Goal: Navigation & Orientation: Find specific page/section

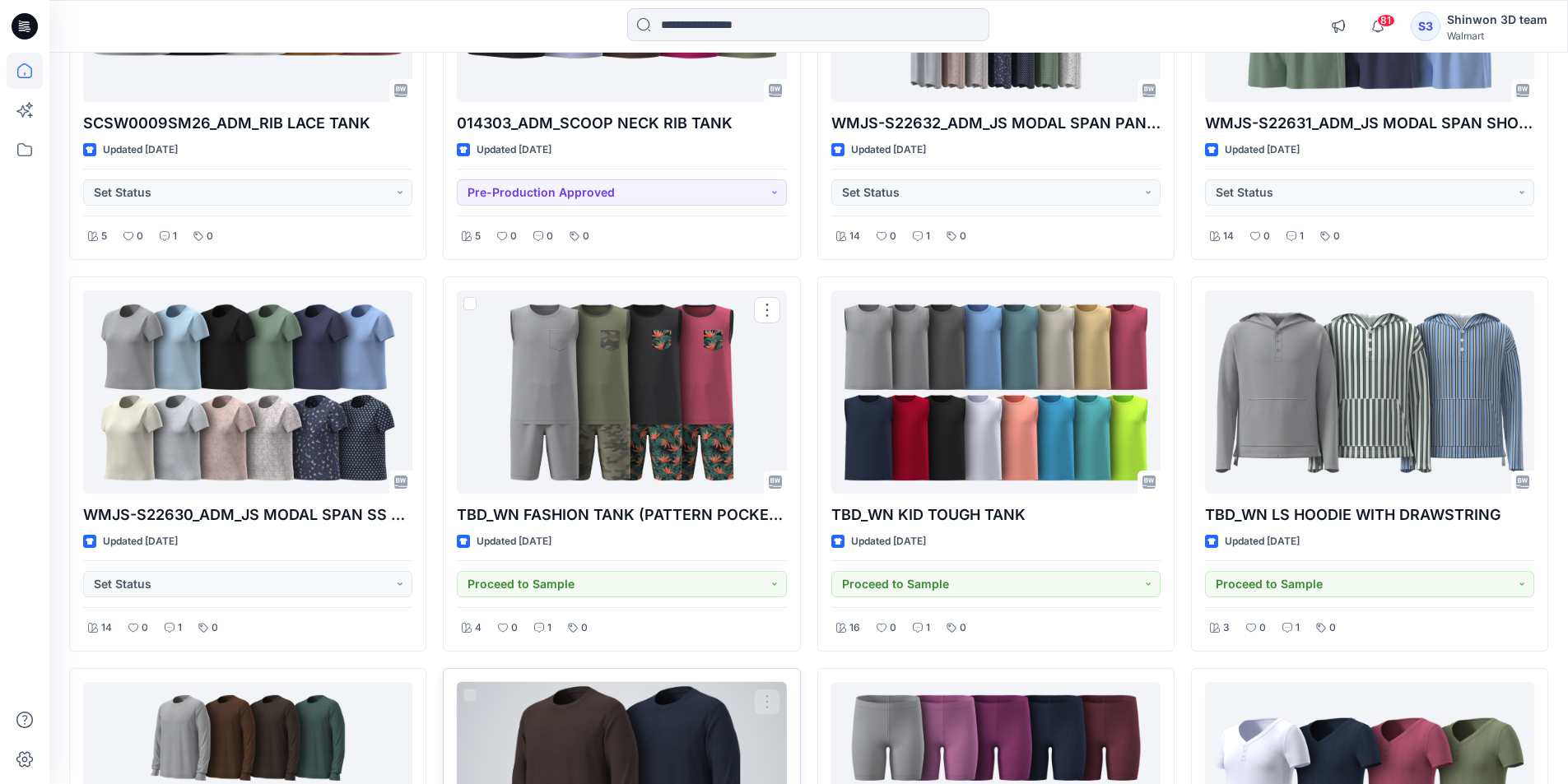
scroll to position [436, 0]
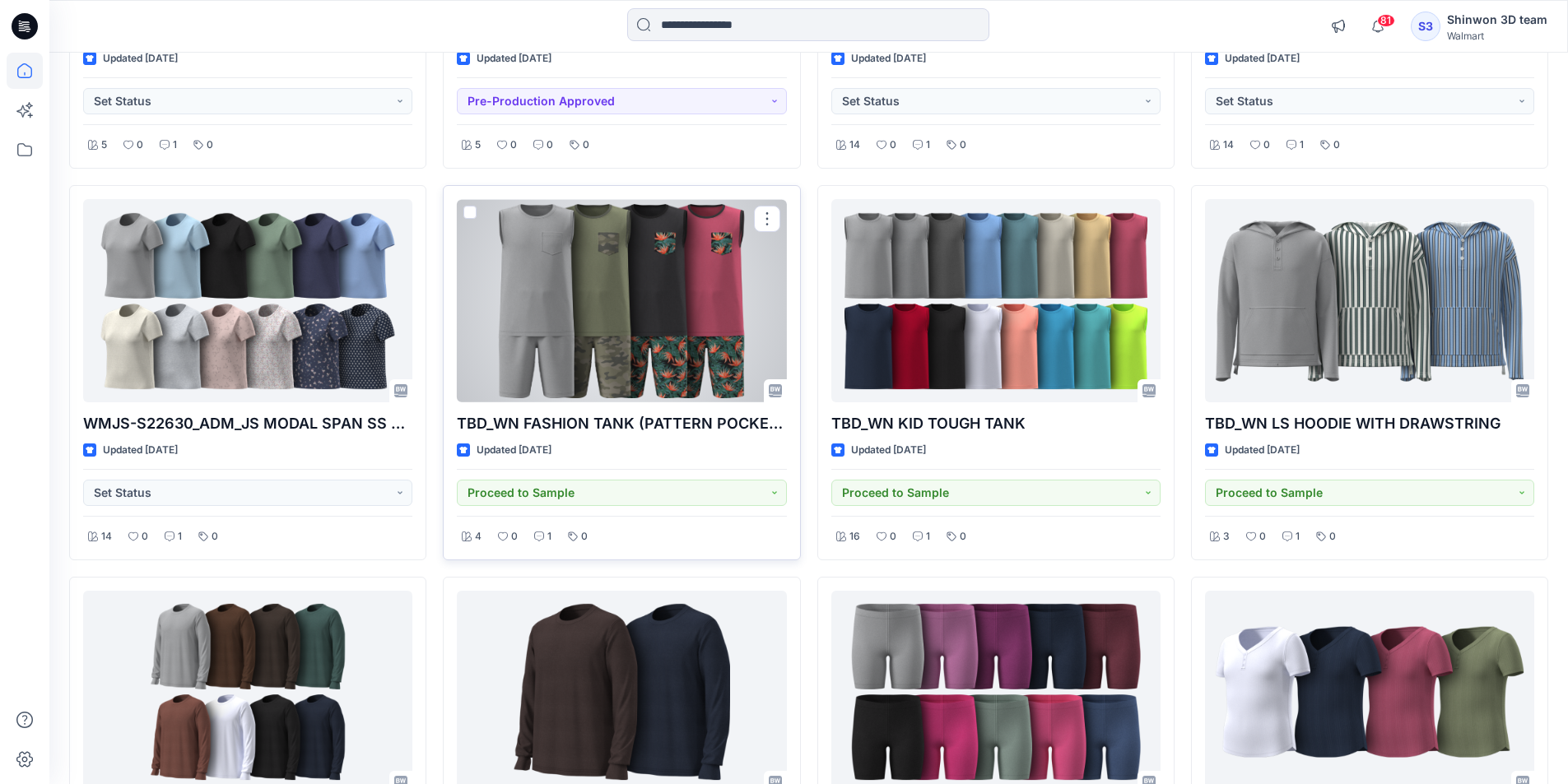
click at [627, 314] on div at bounding box center [622, 300] width 330 height 203
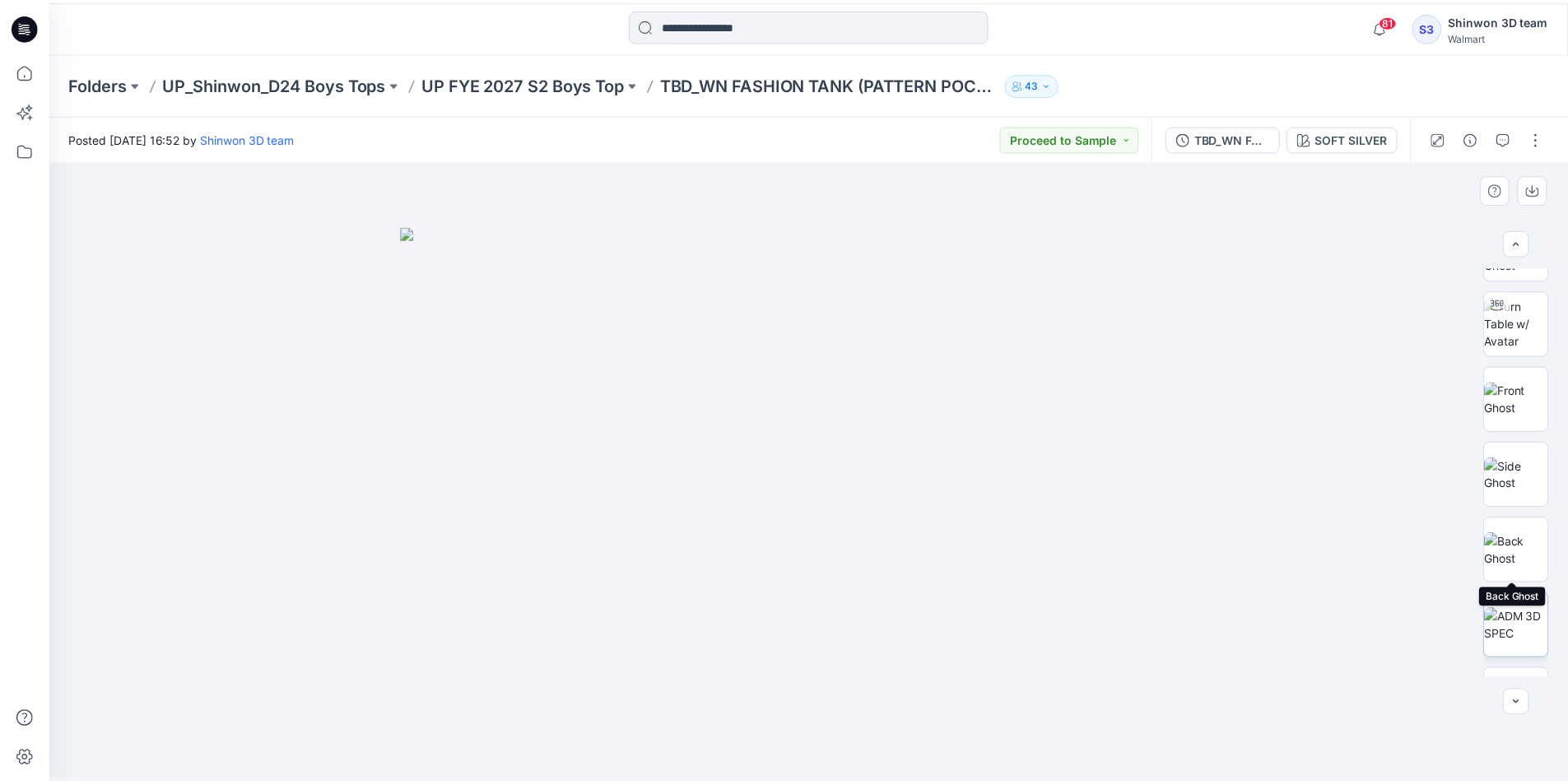
scroll to position [790, 0]
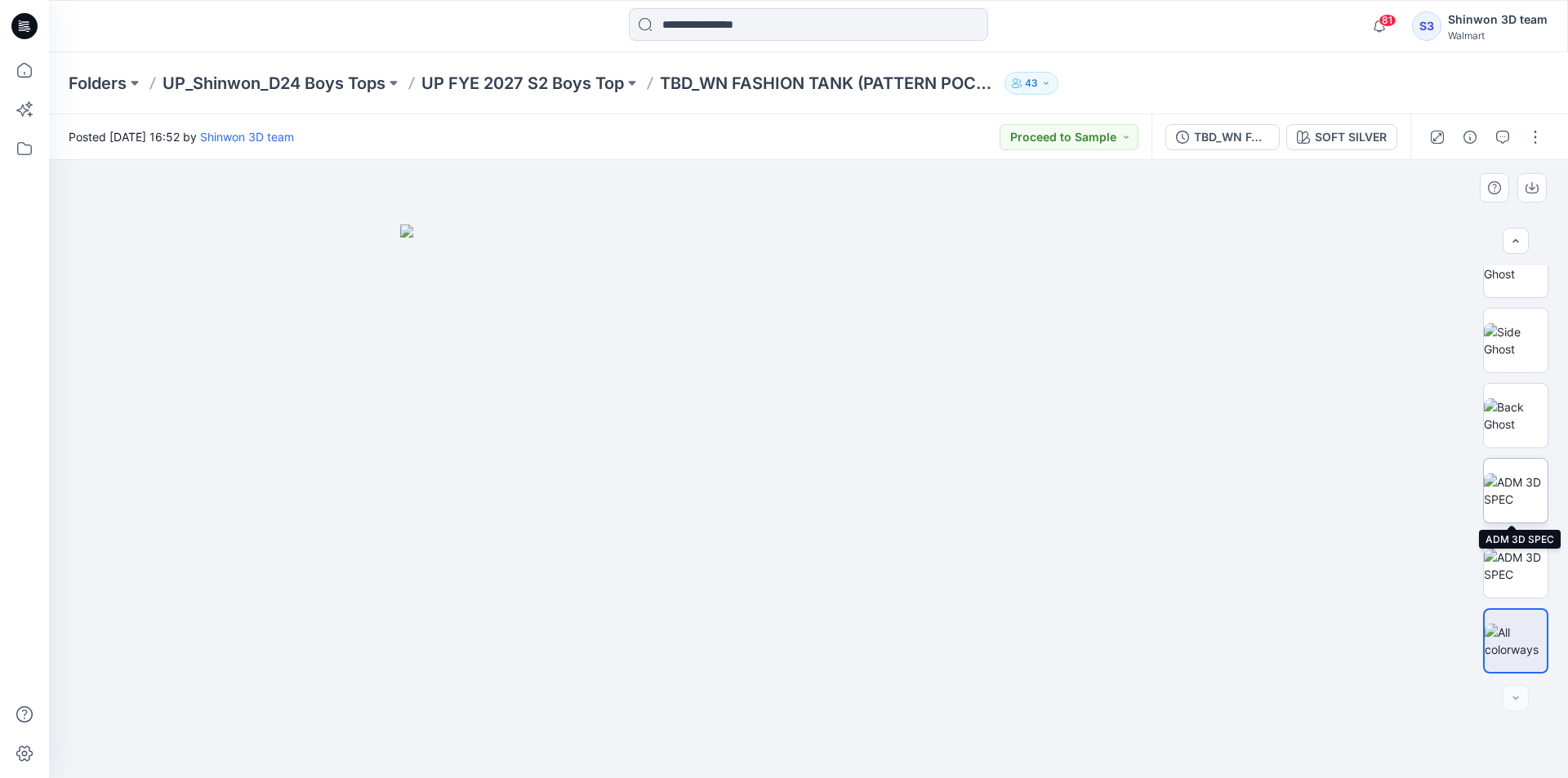
click at [1508, 507] on img at bounding box center [1515, 491] width 63 height 35
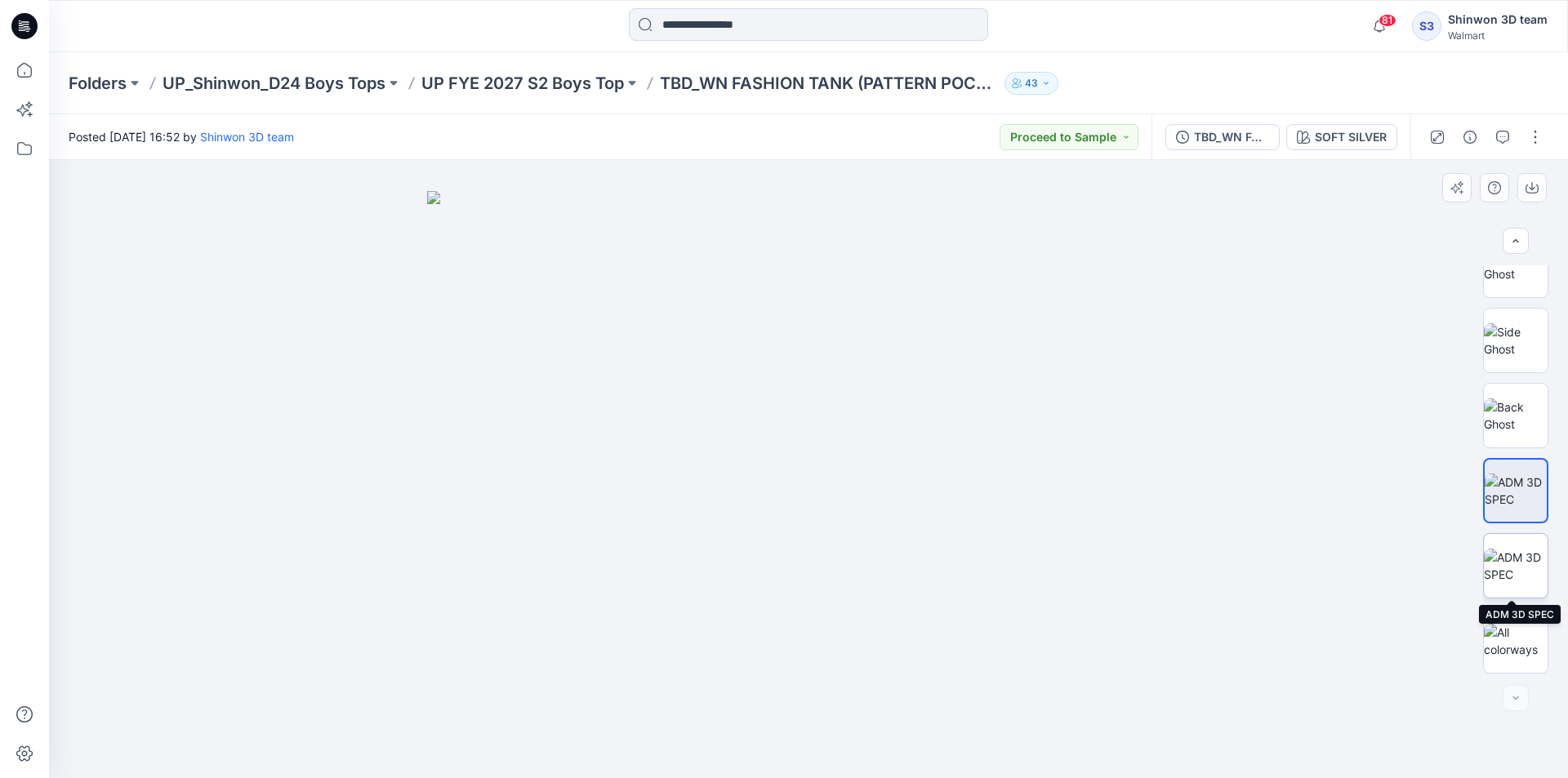
click at [1517, 568] on img at bounding box center [1515, 566] width 63 height 35
click at [549, 73] on p "UP FYE 2027 S2 Boys Top" at bounding box center [522, 82] width 202 height 23
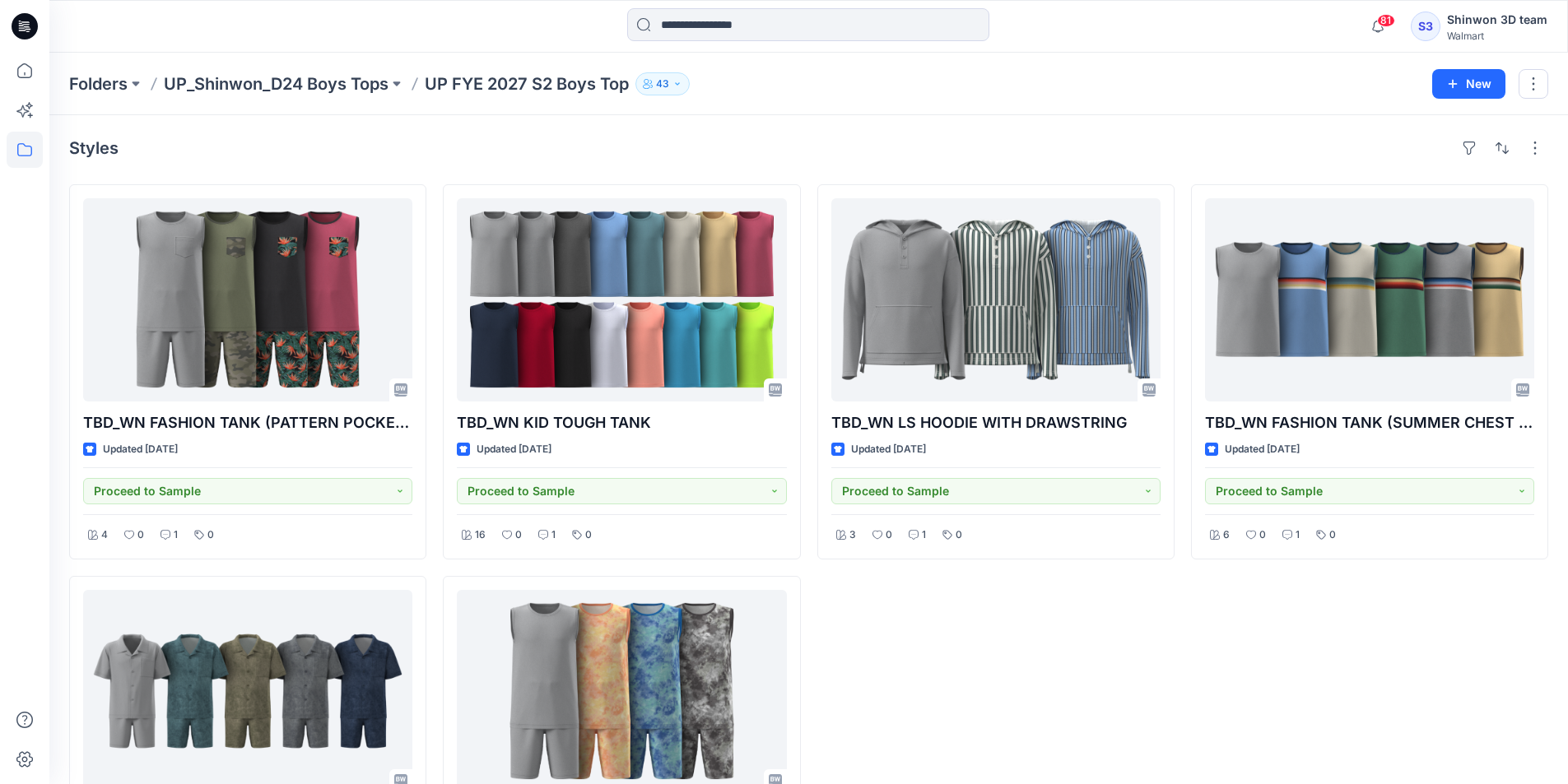
scroll to position [187, 0]
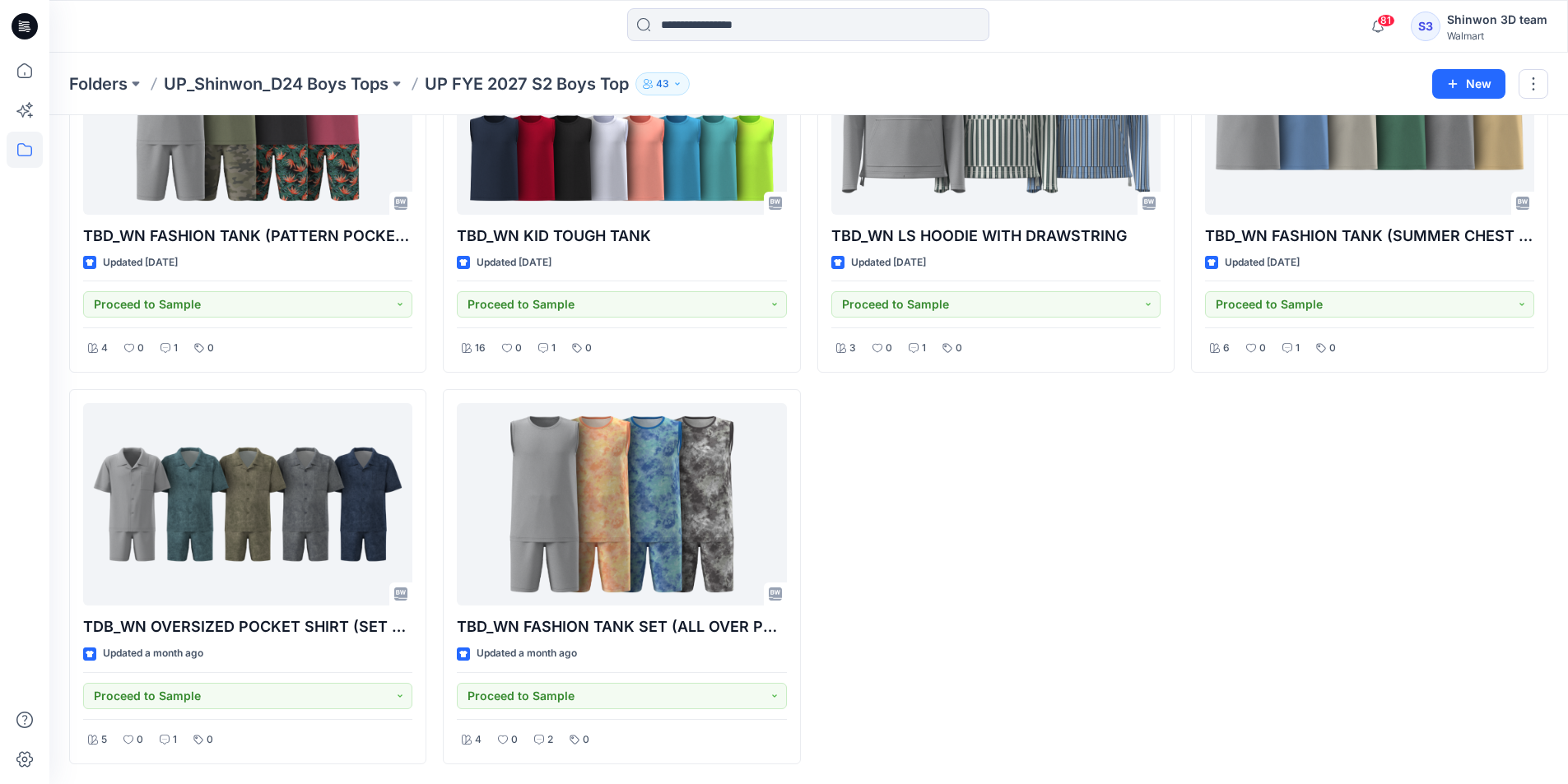
click at [56, 345] on div "Styles TBD_WN FASHION TANK (PATTERN POCKET CONTR BINDING) Updated [DATE] Procee…" at bounding box center [808, 356] width 1519 height 856
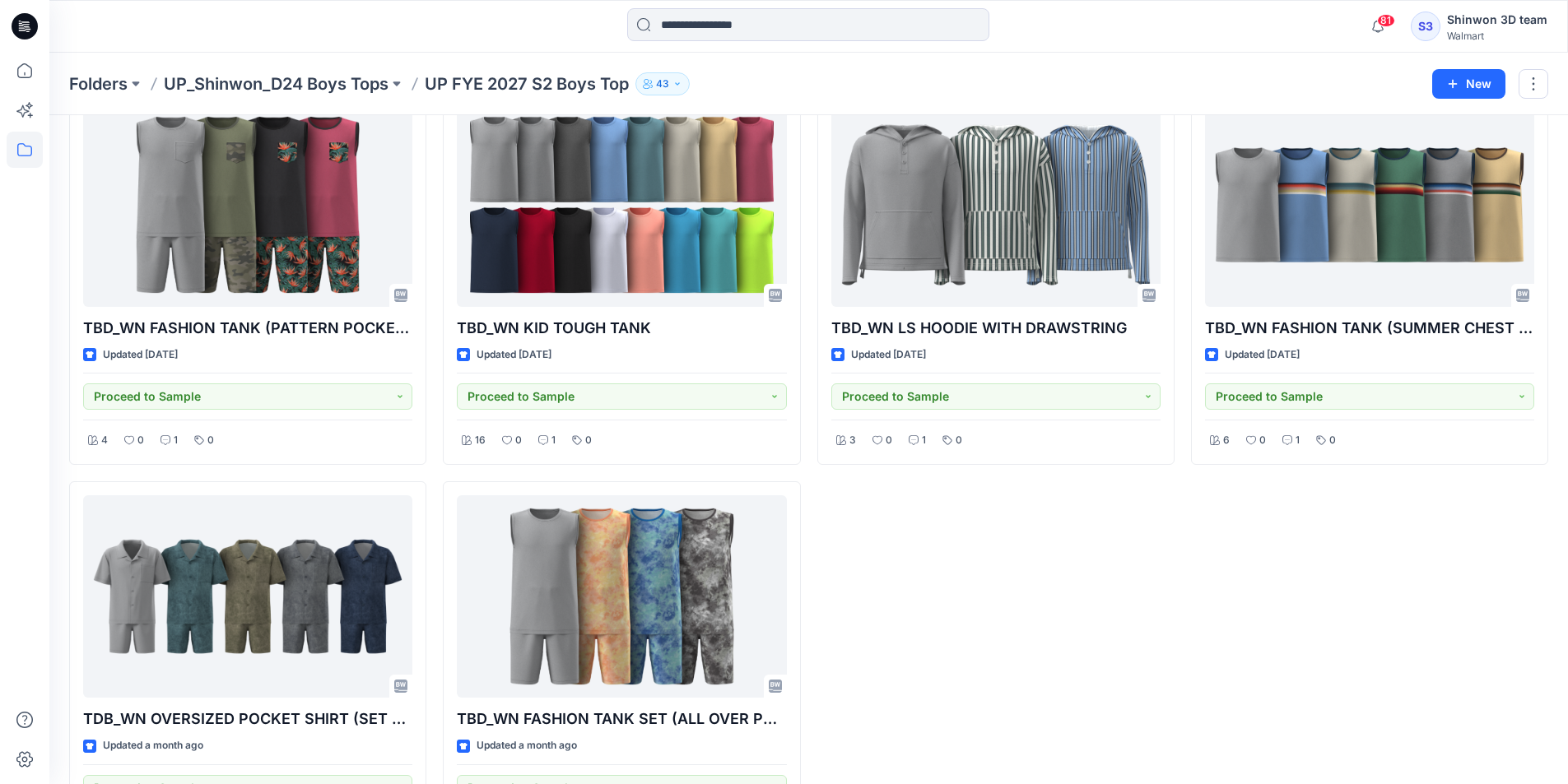
scroll to position [0, 0]
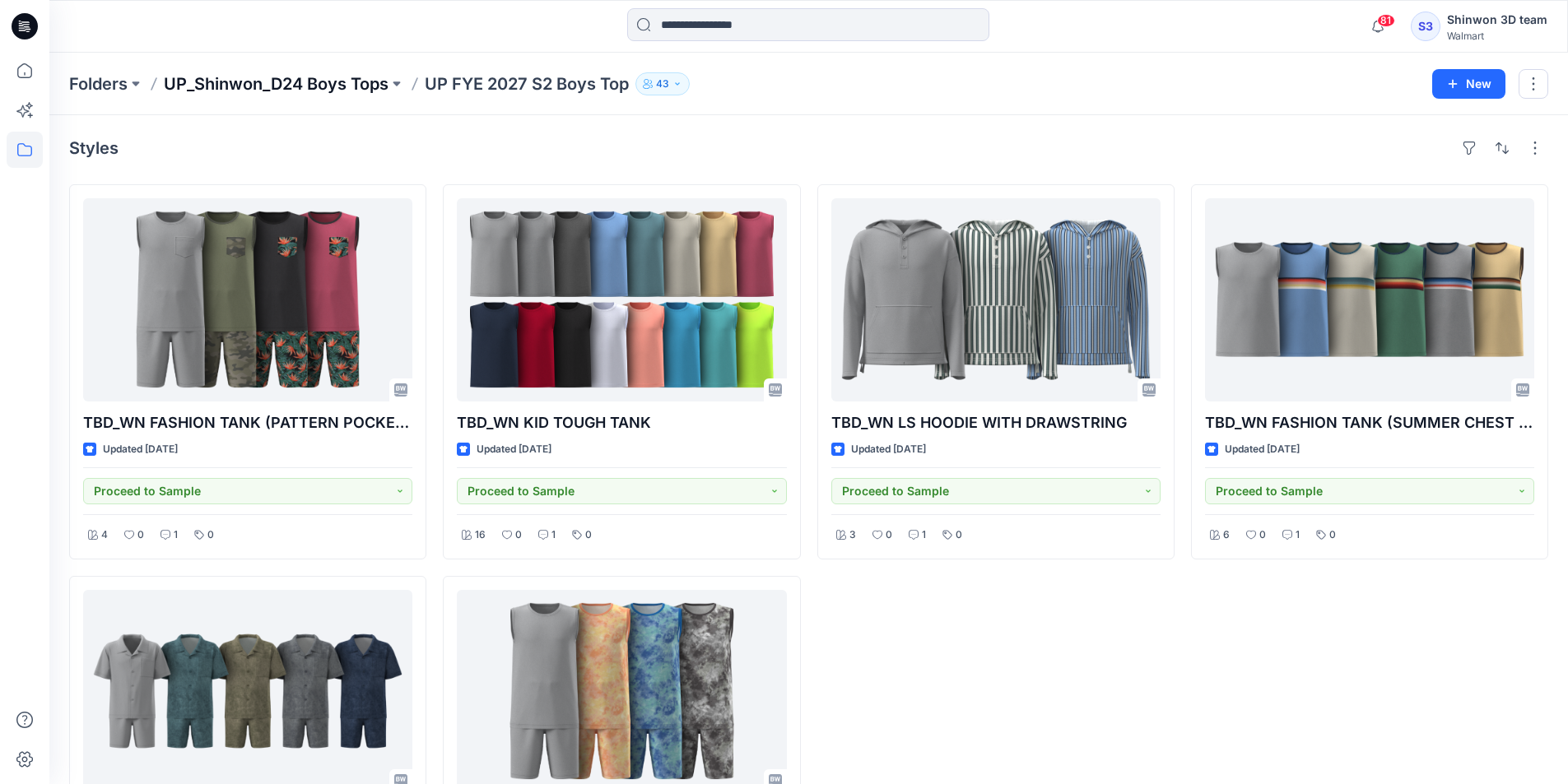
click at [236, 86] on p "UP_Shinwon_D24 Boys Tops" at bounding box center [276, 83] width 225 height 23
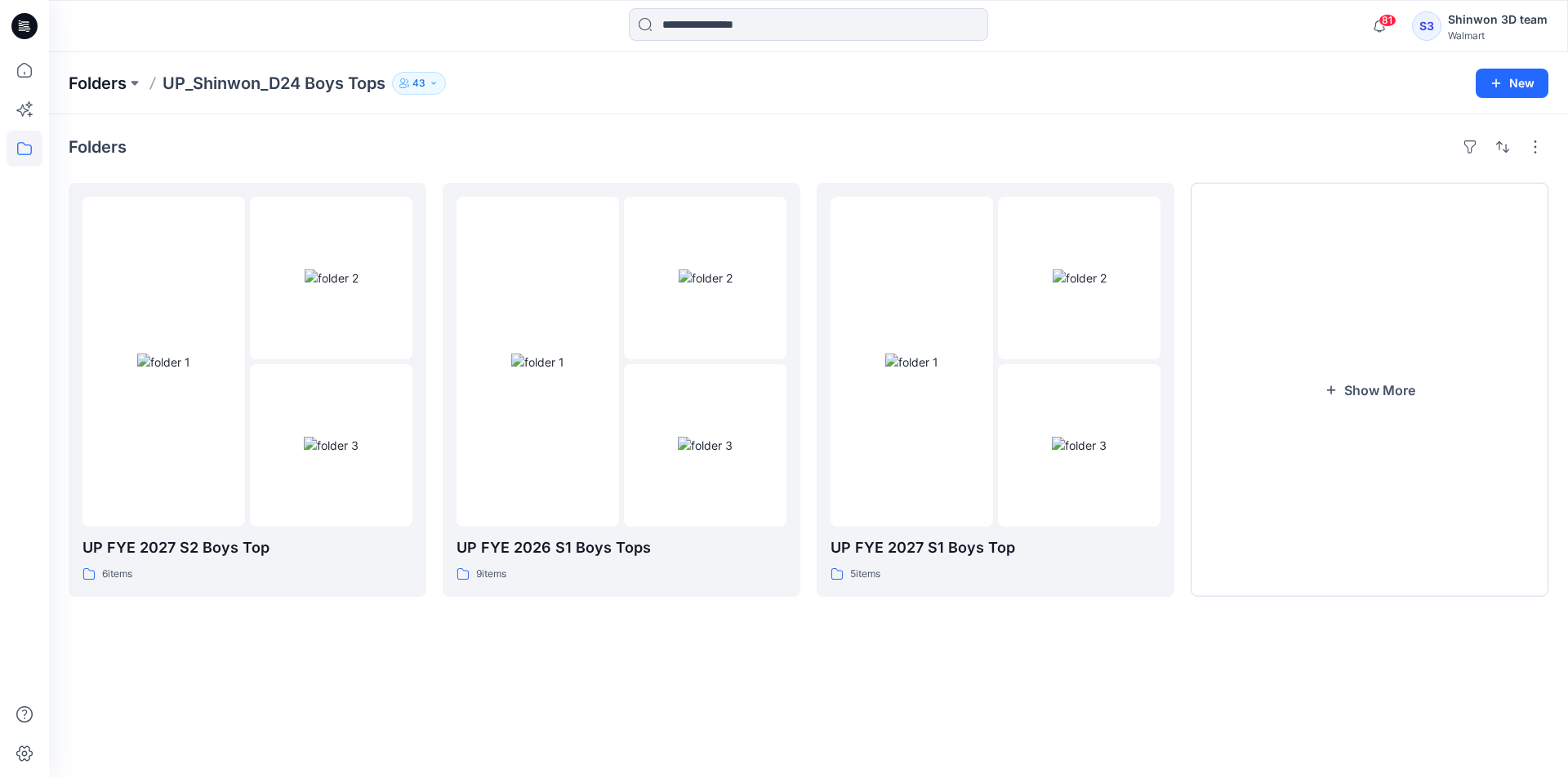
click at [103, 89] on p "Folders" at bounding box center [97, 82] width 57 height 23
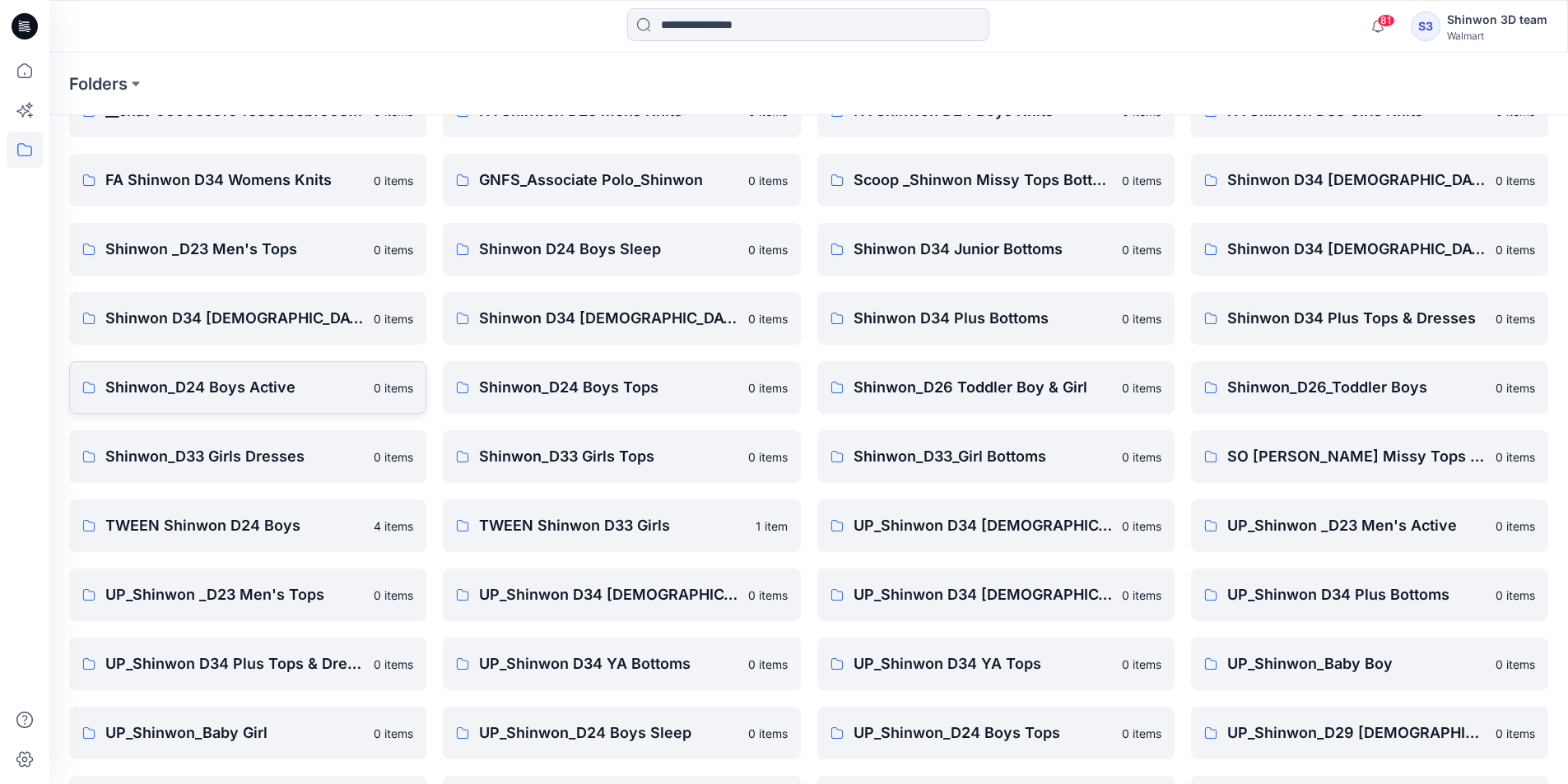
scroll to position [230, 0]
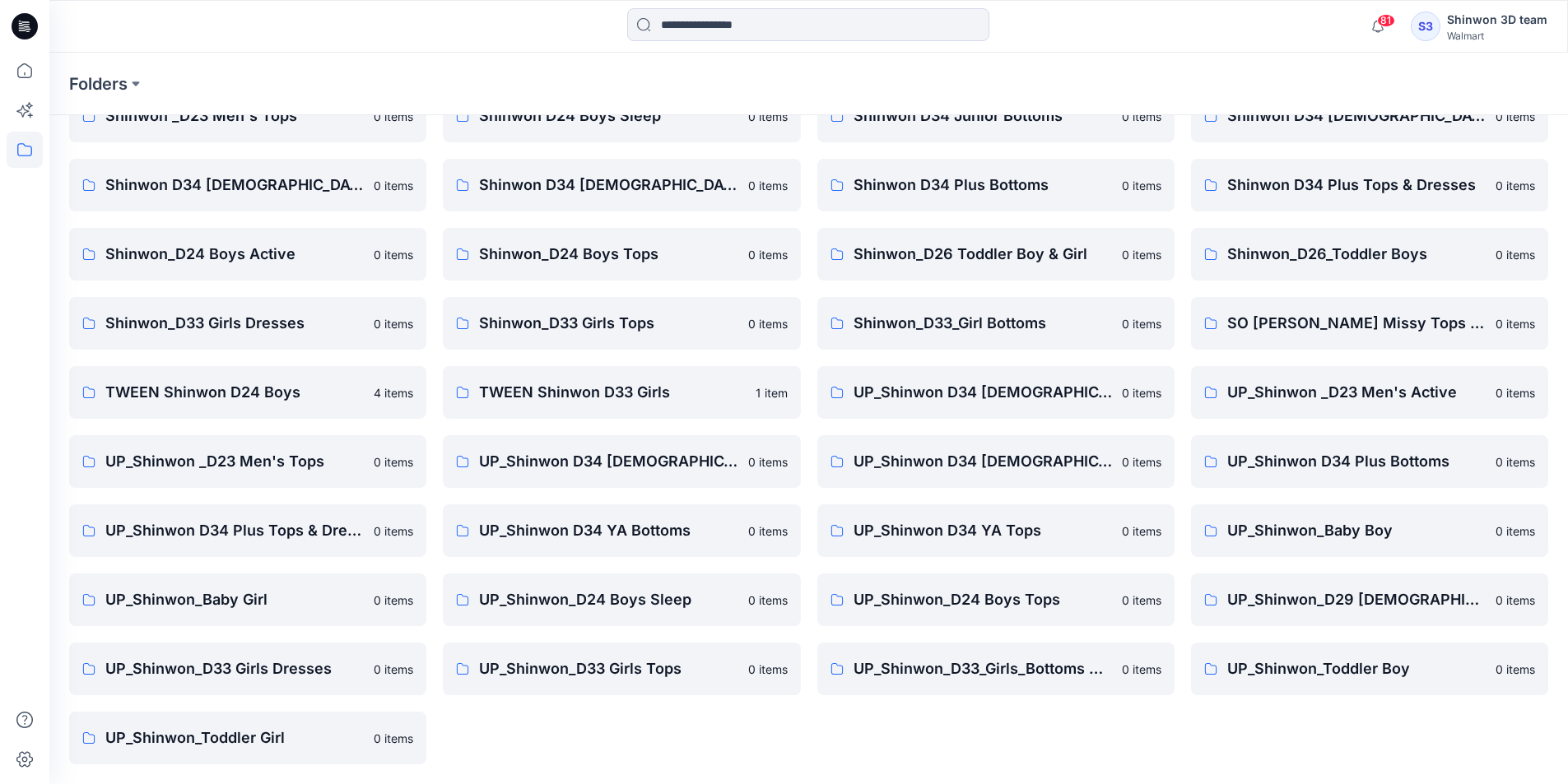
click at [1055, 735] on div "FA Shinwon D24 Boys Knits 0 items Scoop _Shinwon Missy Tops Bottoms Dress 0 ite…" at bounding box center [996, 358] width 358 height 813
click at [492, 401] on p "TWEEN Shinwon D33 Girls" at bounding box center [612, 392] width 266 height 23
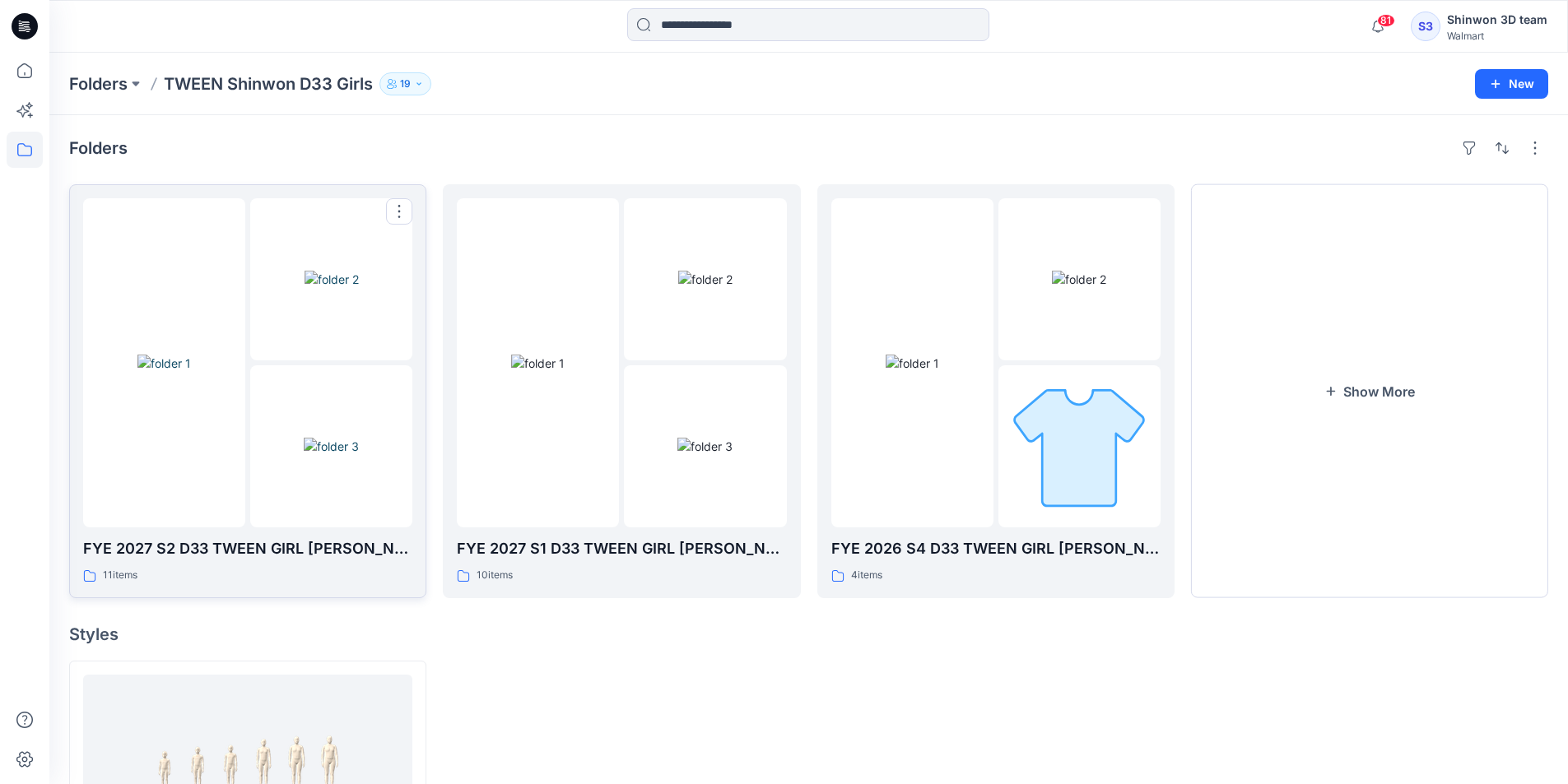
click at [328, 573] on div "11 items" at bounding box center [248, 575] width 330 height 17
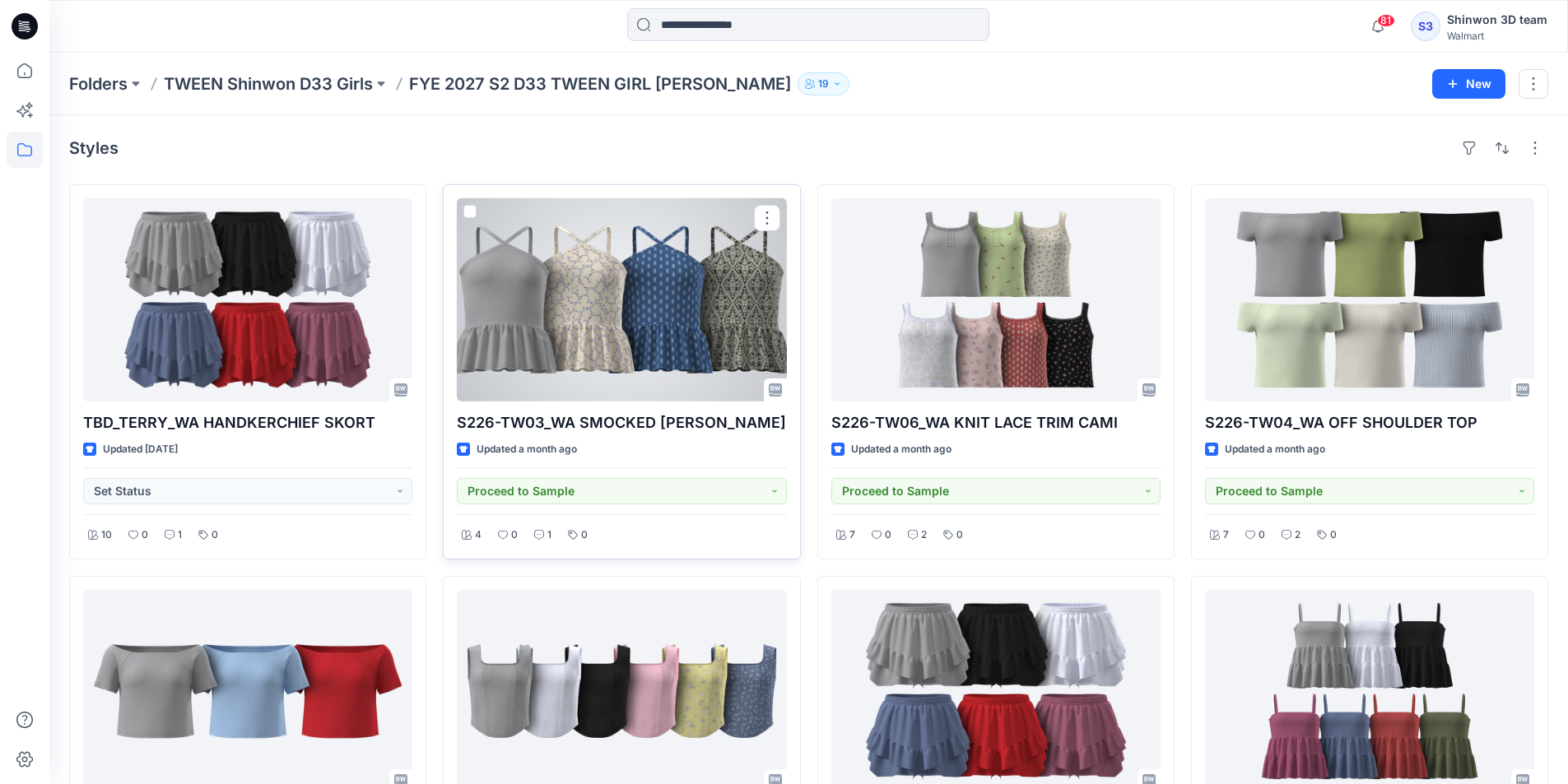
click at [569, 294] on div at bounding box center [622, 300] width 330 height 203
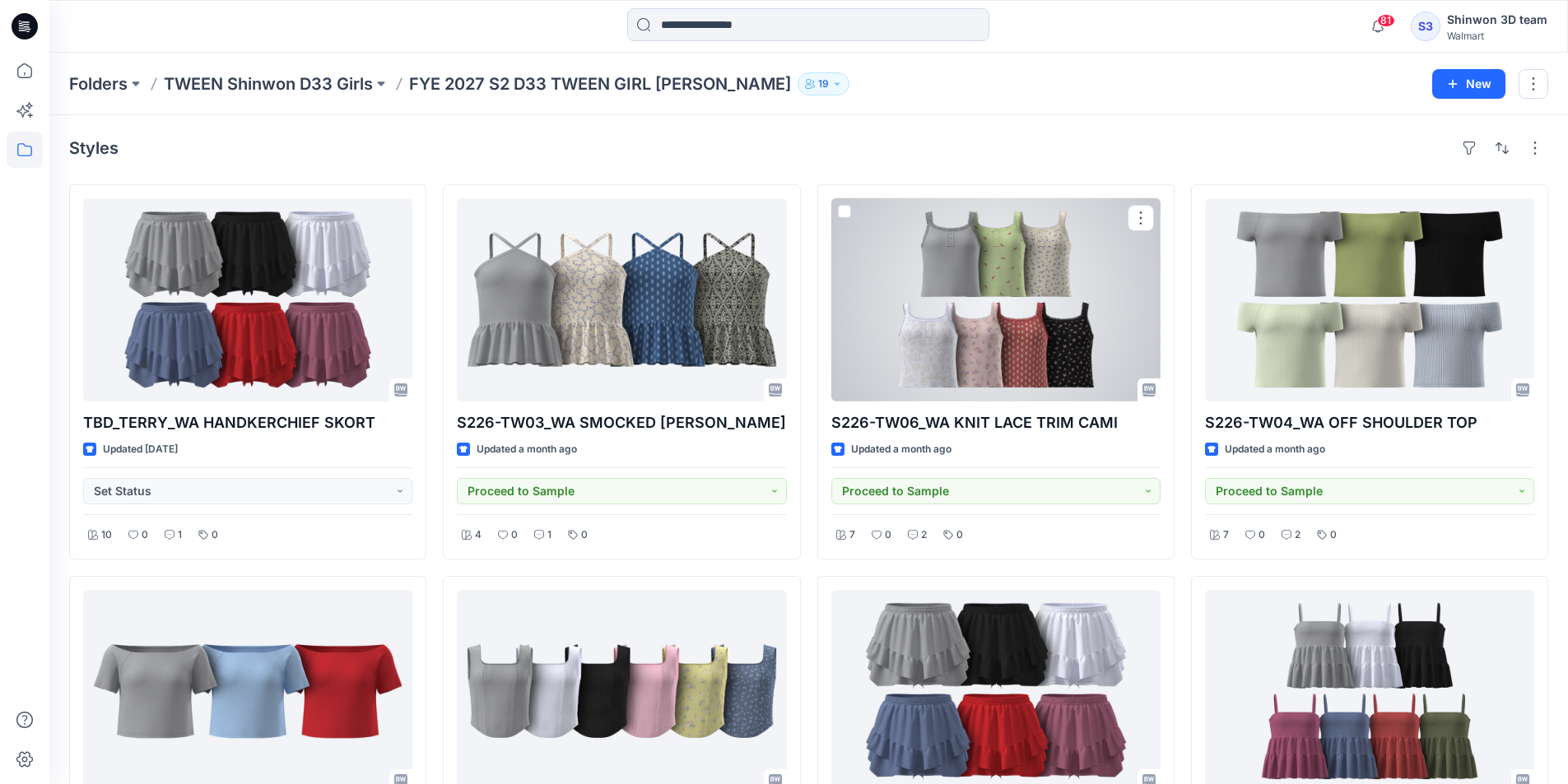
drag, startPoint x: 1005, startPoint y: 361, endPoint x: 983, endPoint y: 385, distance: 32.6
click at [1002, 361] on div at bounding box center [996, 300] width 330 height 203
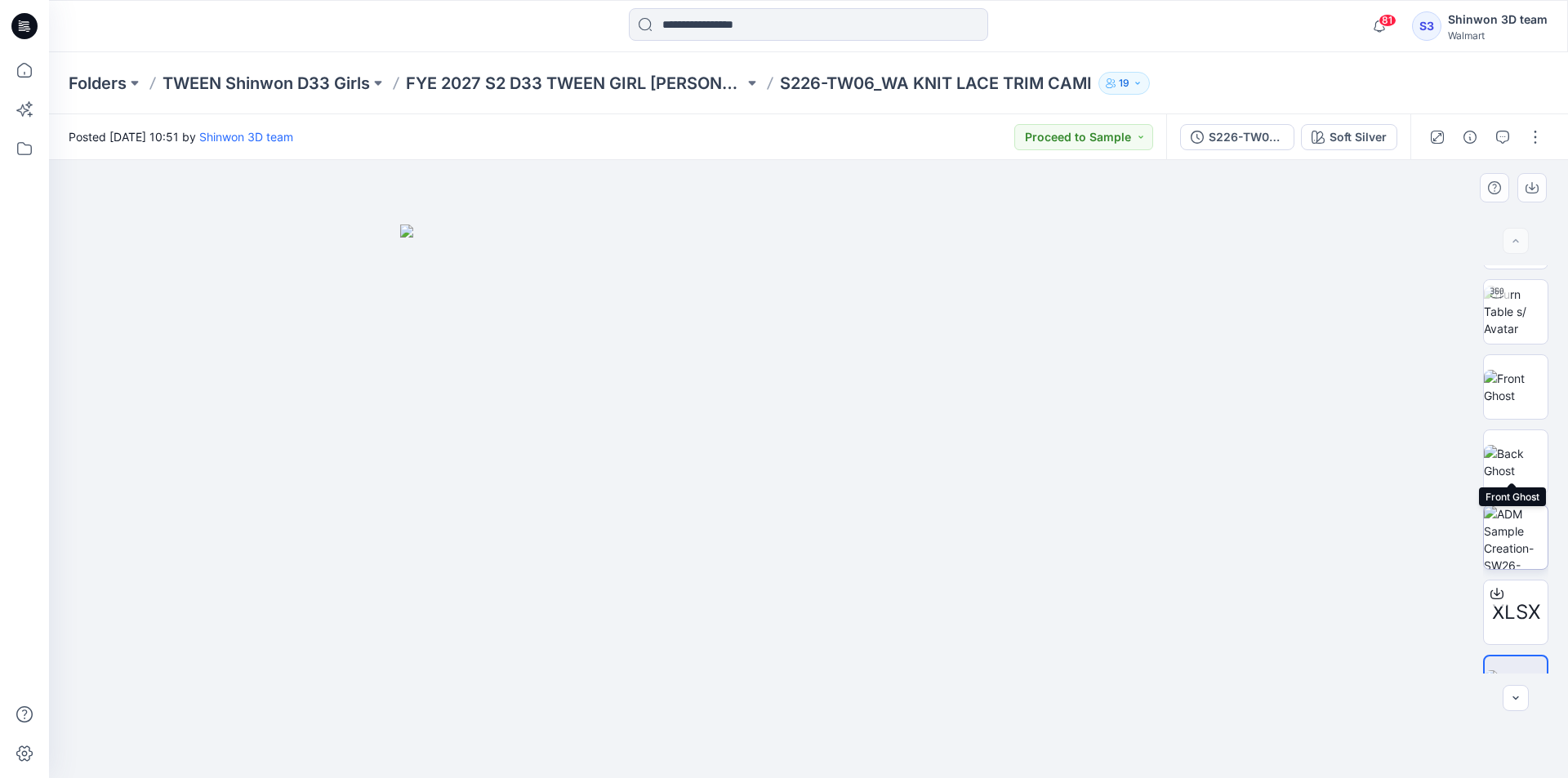
scroll to position [108, 0]
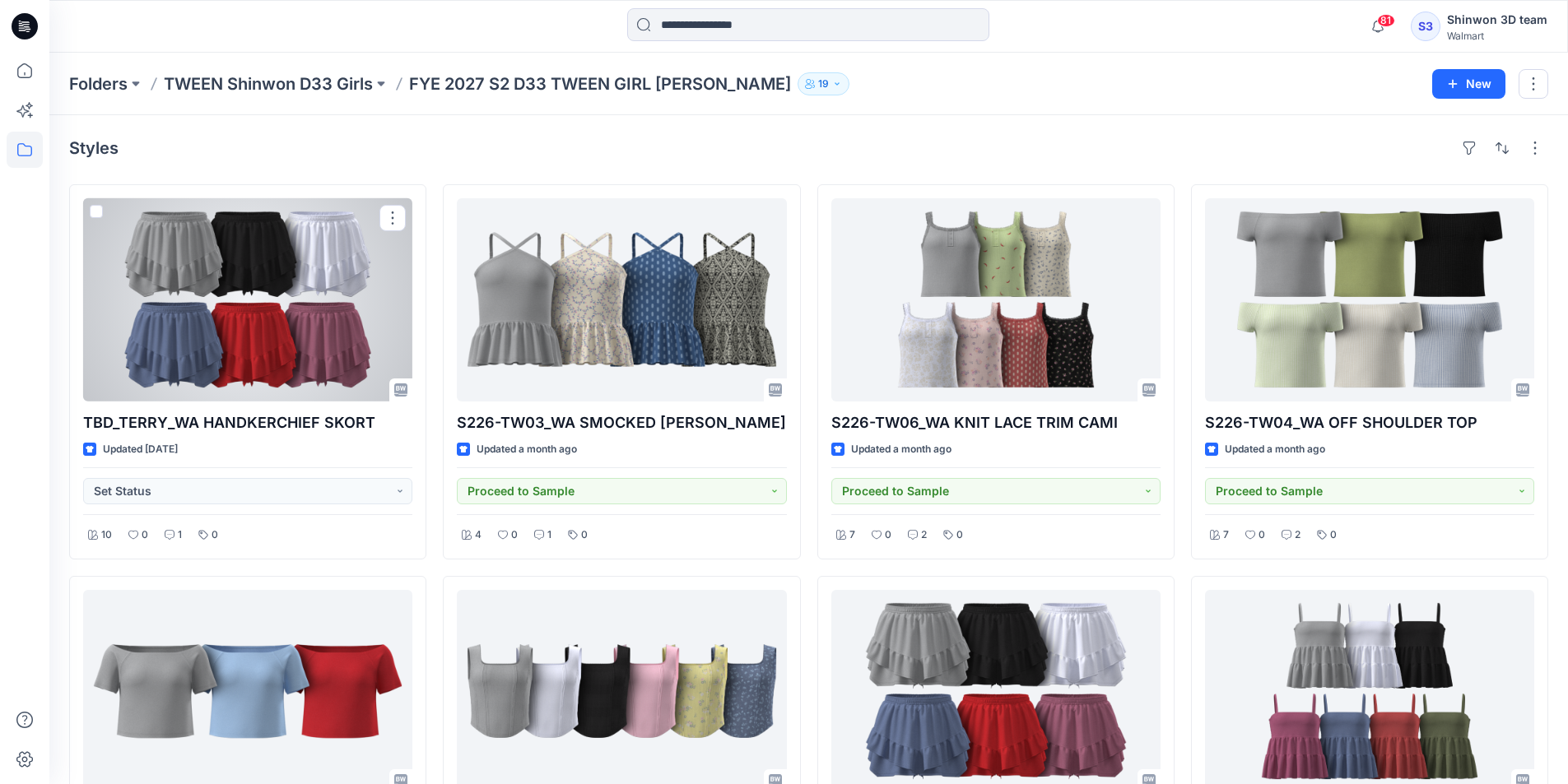
click at [360, 327] on div at bounding box center [248, 300] width 330 height 203
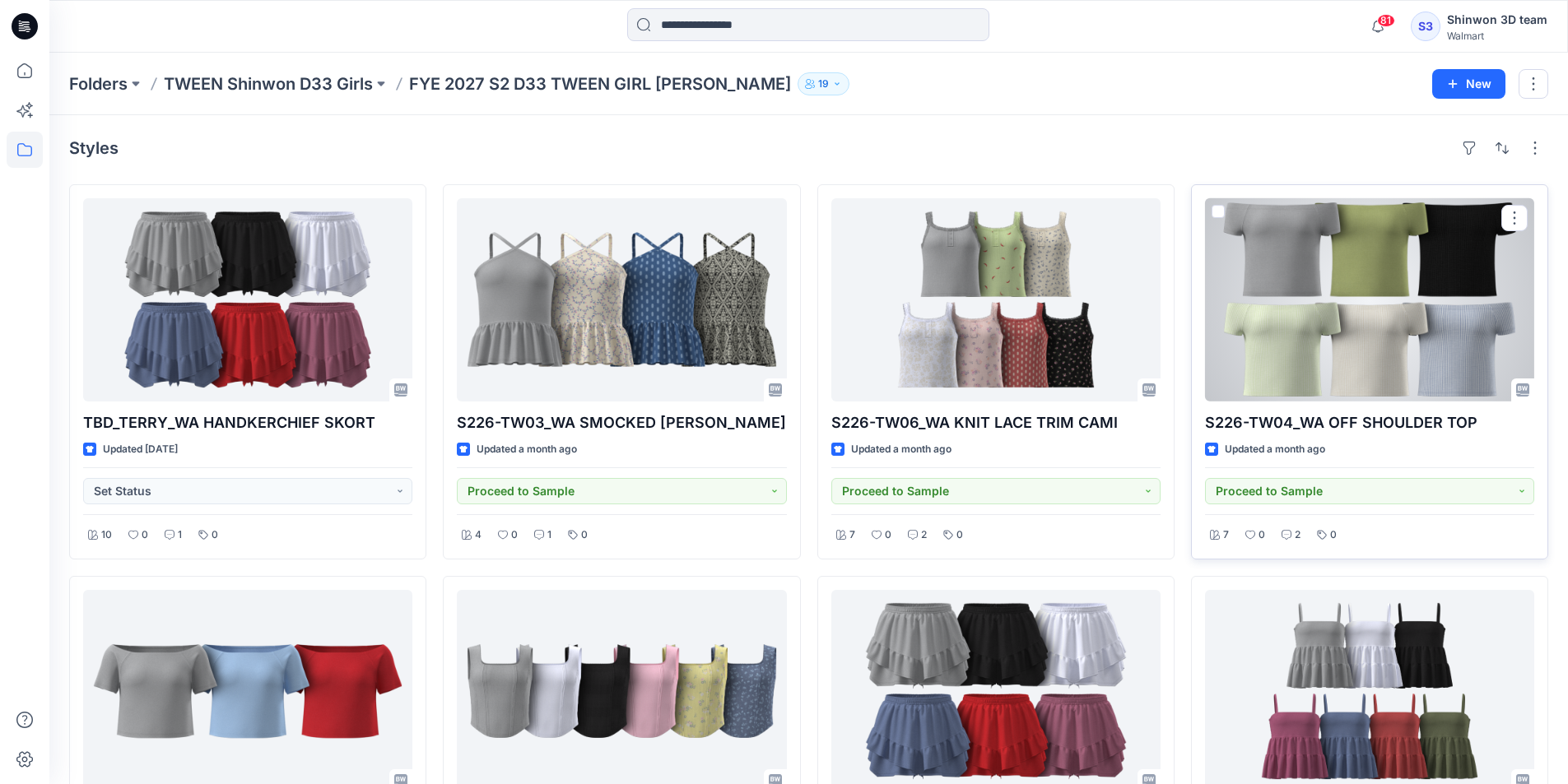
click at [1395, 344] on div at bounding box center [1370, 300] width 330 height 203
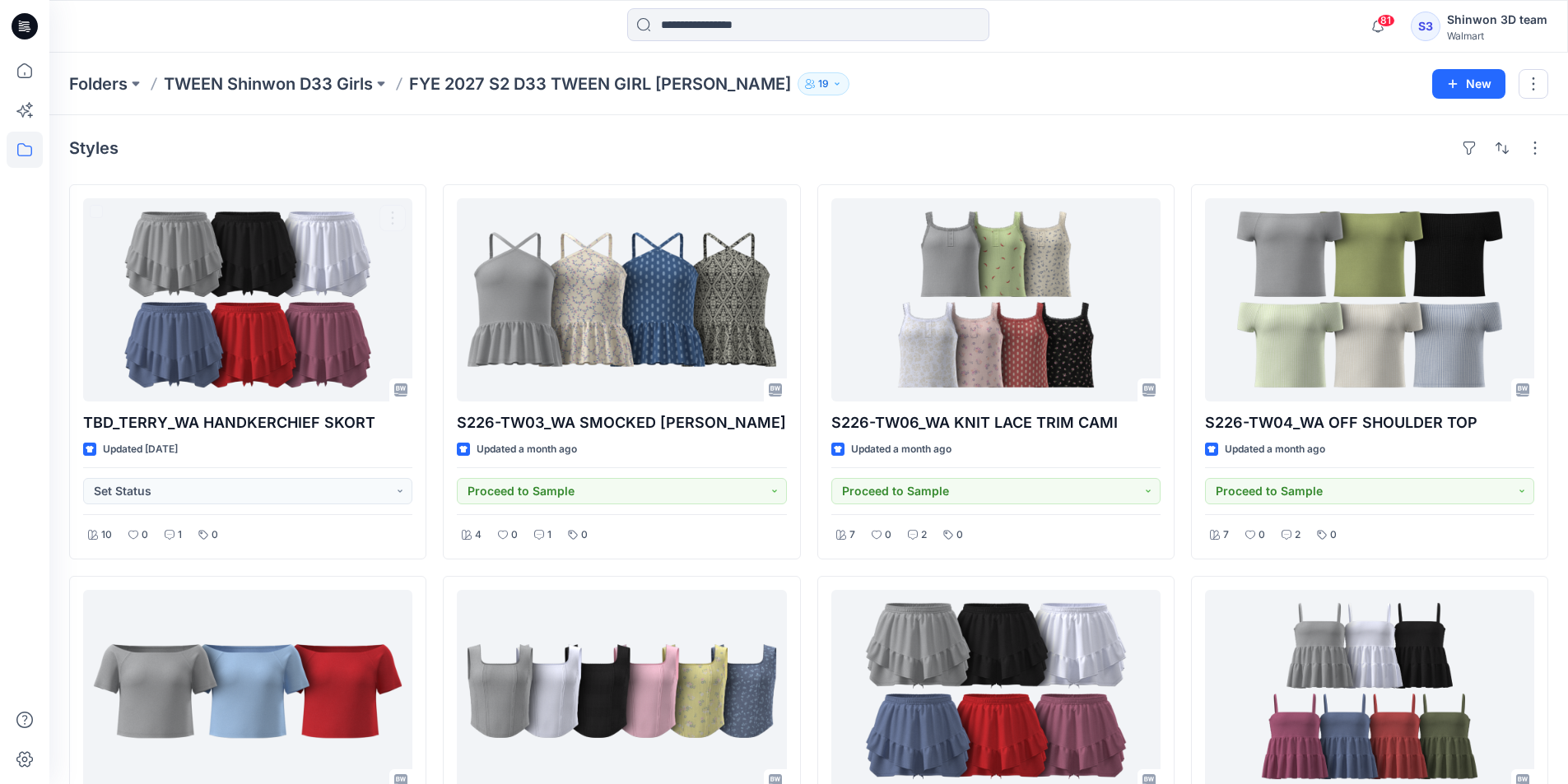
click at [274, 143] on div "Styles" at bounding box center [808, 148] width 1479 height 26
